Goal: Information Seeking & Learning: Learn about a topic

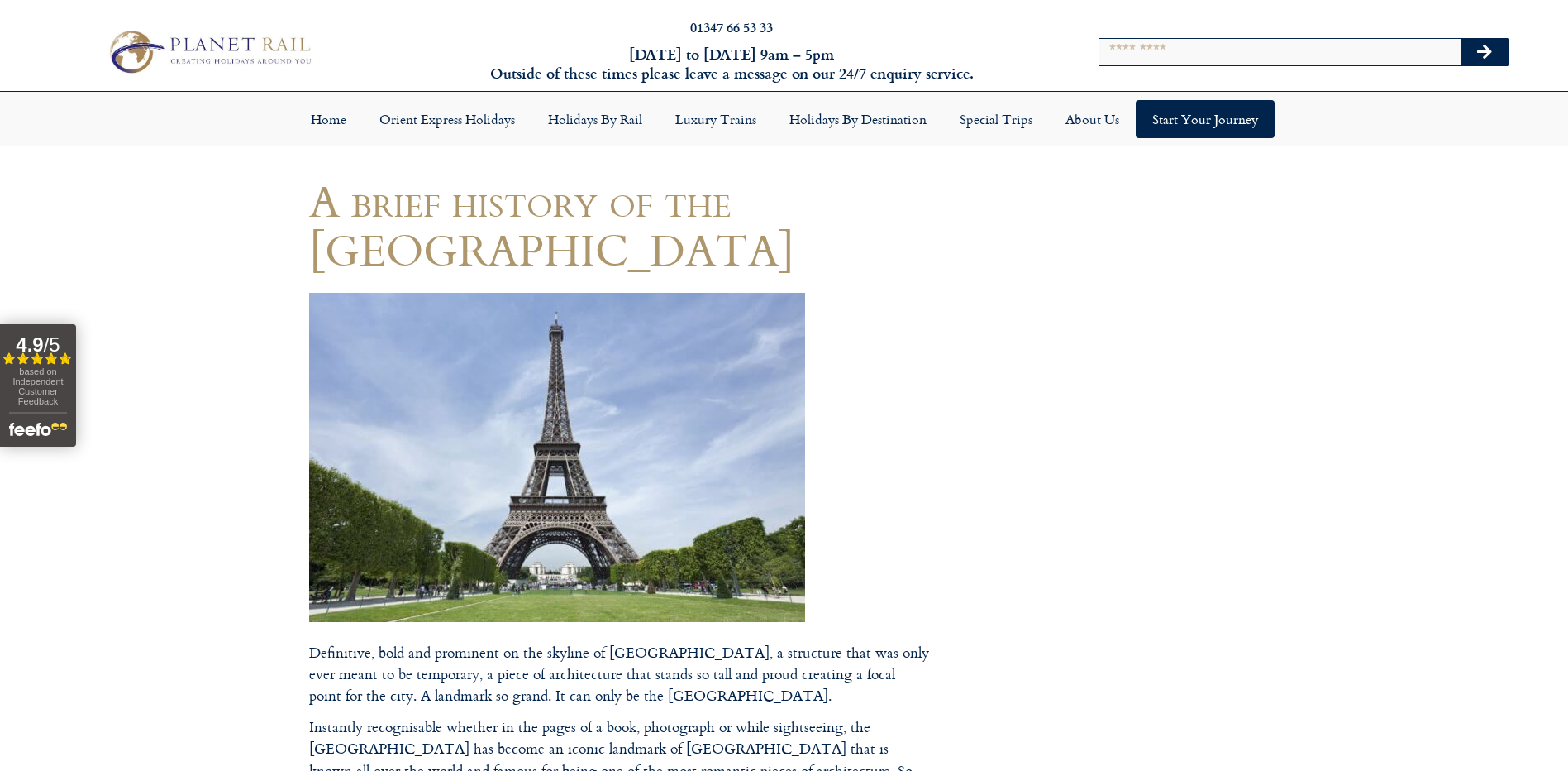
drag, startPoint x: 0, startPoint y: 0, endPoint x: 561, endPoint y: 372, distance: 673.1
click at [561, 372] on img at bounding box center [557, 457] width 496 height 329
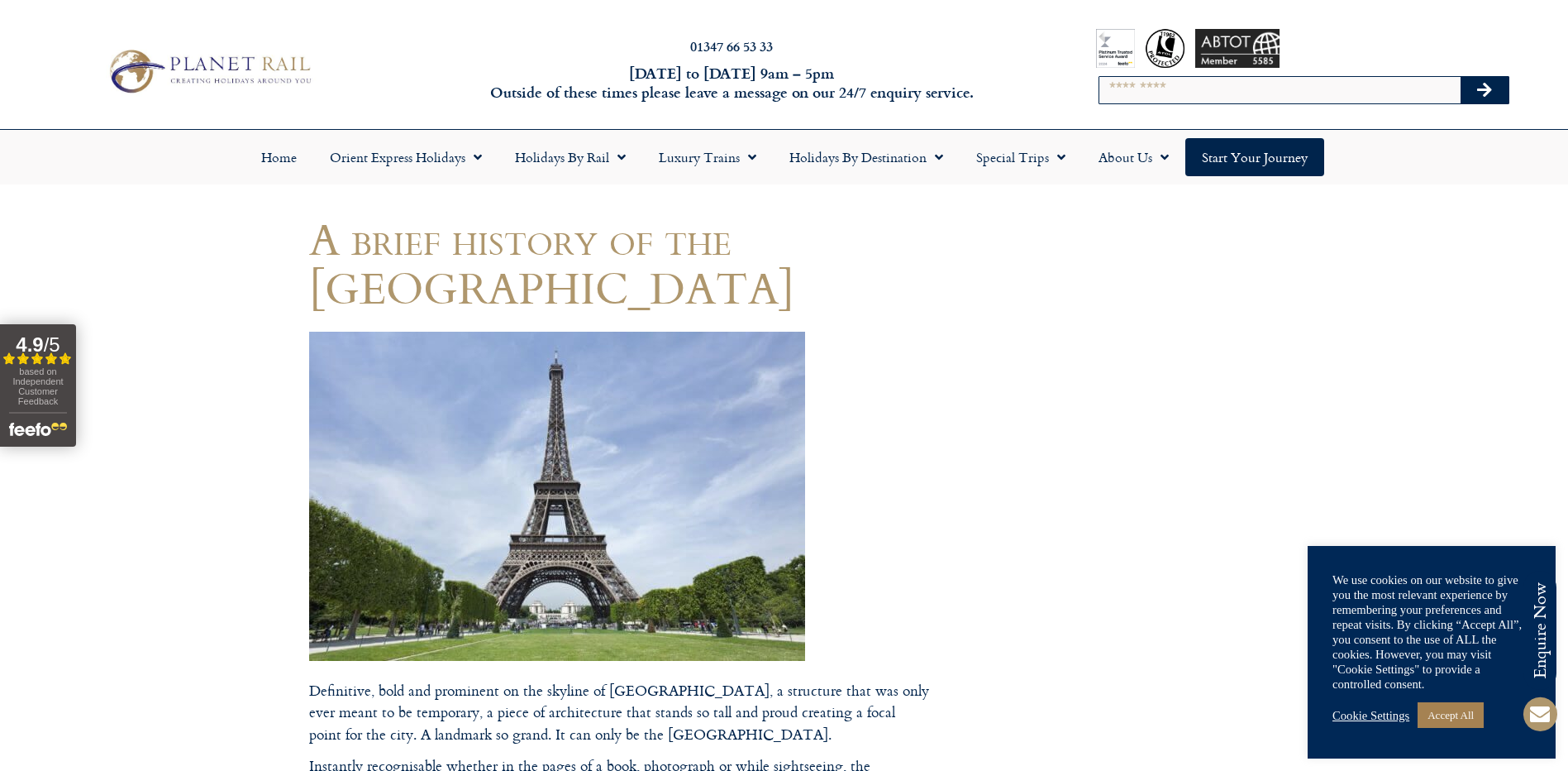
drag, startPoint x: 613, startPoint y: 423, endPoint x: 517, endPoint y: 499, distance: 122.4
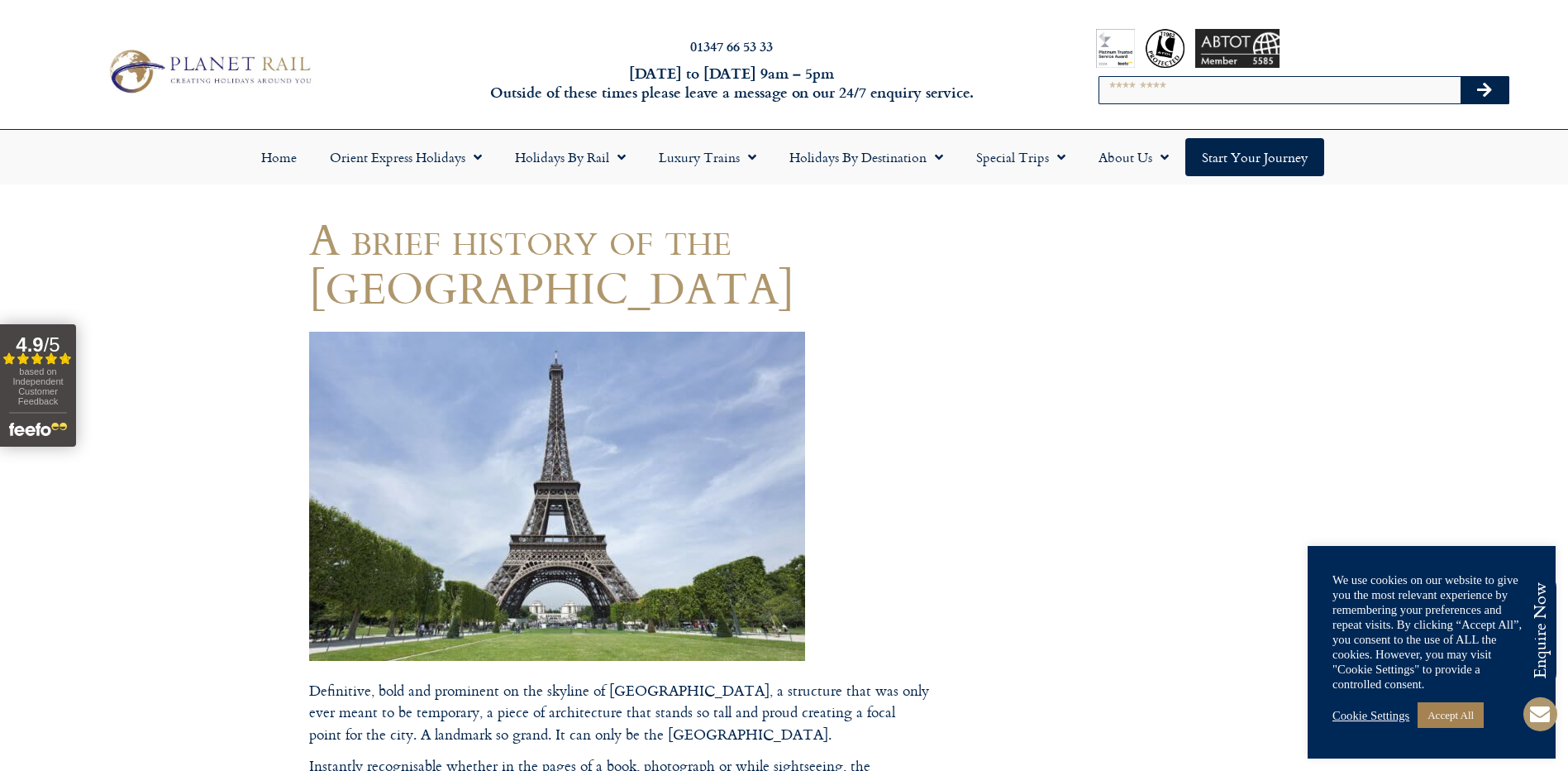
copy footer
